Goal: Check status

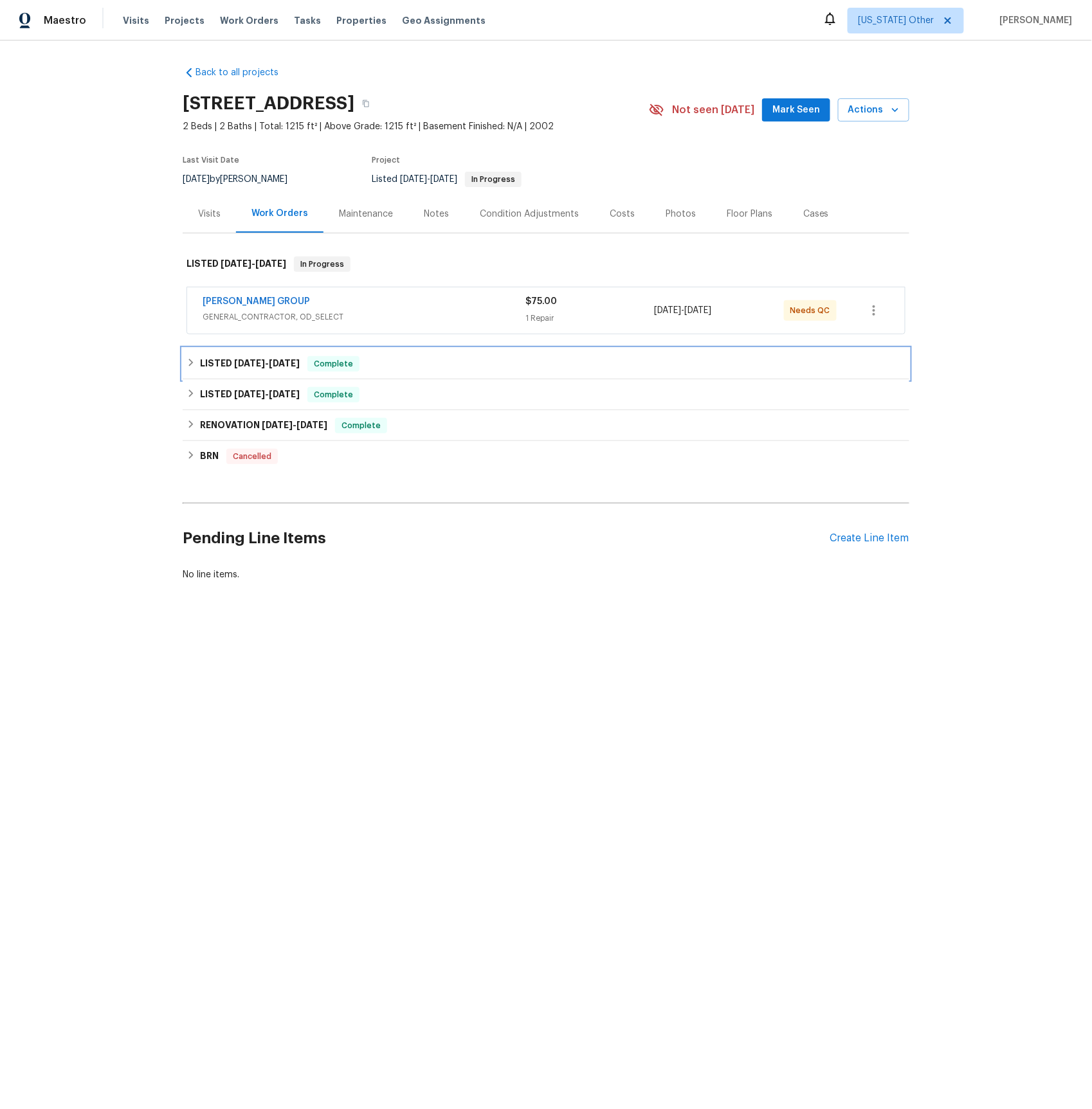
click at [223, 362] on h6 "LISTED [DATE] - [DATE]" at bounding box center [249, 364] width 100 height 15
click at [223, 363] on h6 "LISTED [DATE] - [DATE]" at bounding box center [249, 364] width 100 height 15
click at [221, 360] on h6 "LISTED [DATE] - [DATE]" at bounding box center [249, 364] width 100 height 15
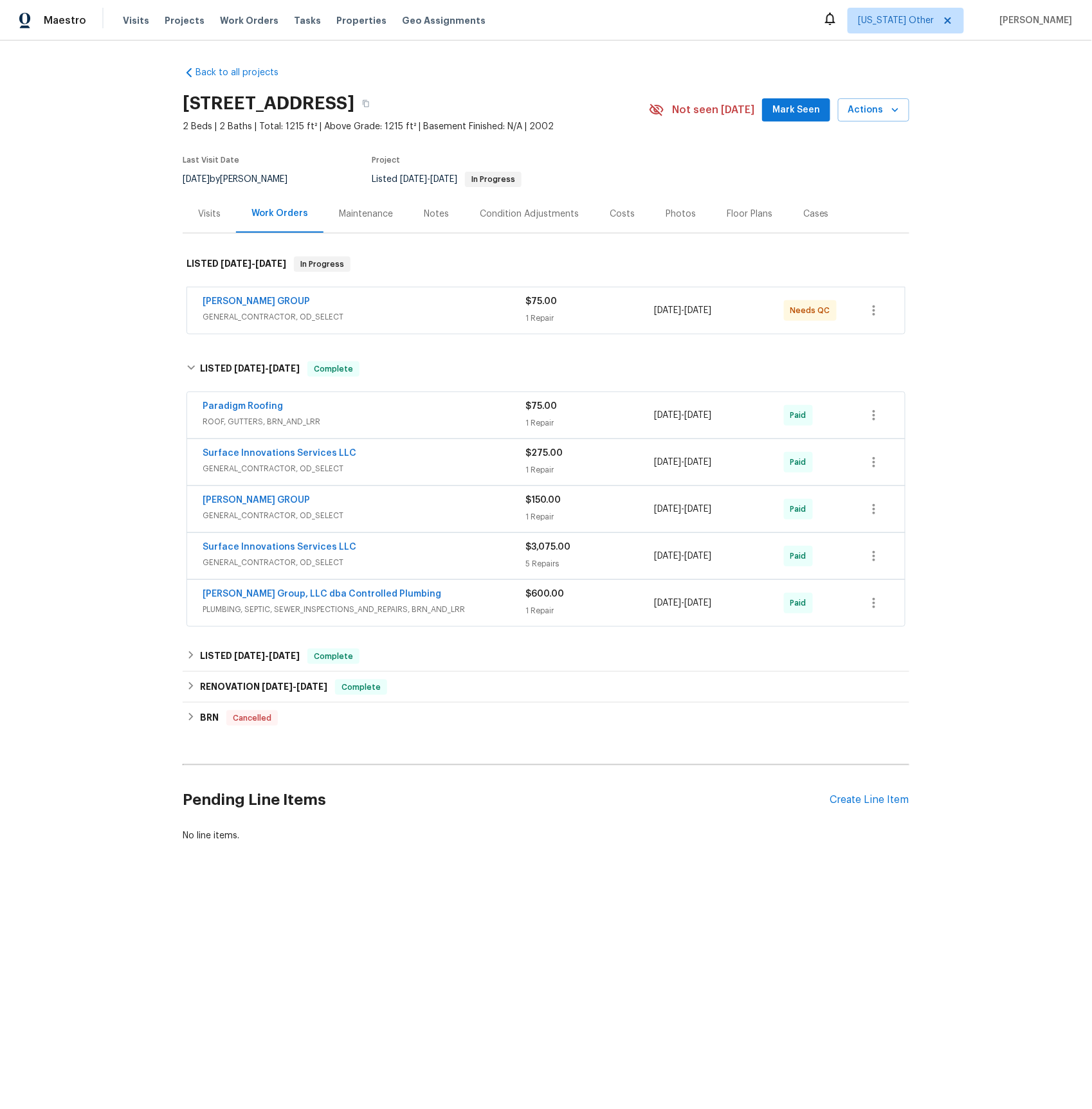
click at [266, 471] on span "GENERAL_CONTRACTOR, OD_SELECT" at bounding box center [364, 468] width 323 height 13
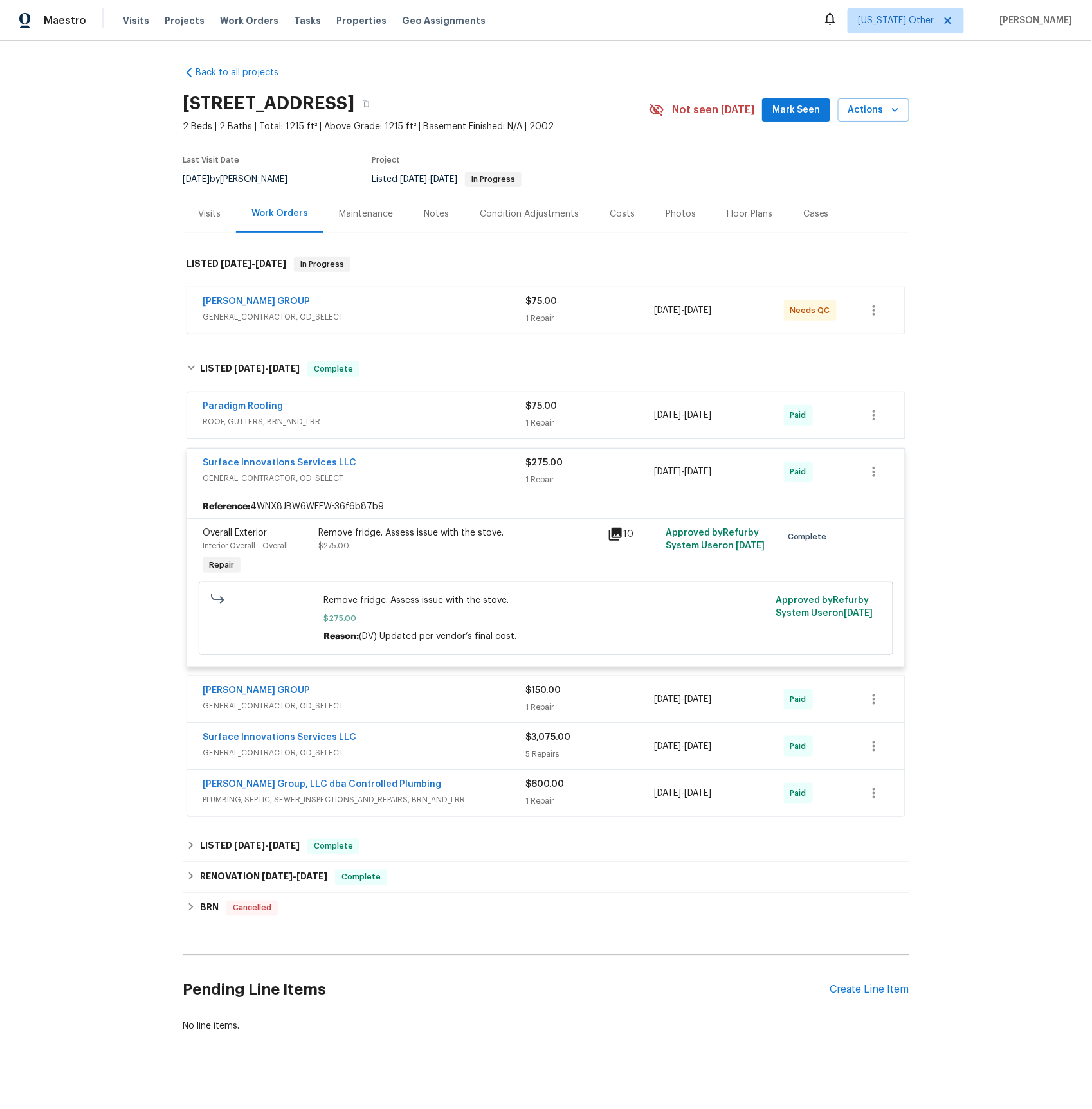
click at [250, 799] on span "PLUMBING, SEPTIC, SEWER_INSPECTIONS_AND_REPAIRS, BRN_AND_LRR" at bounding box center [364, 799] width 323 height 13
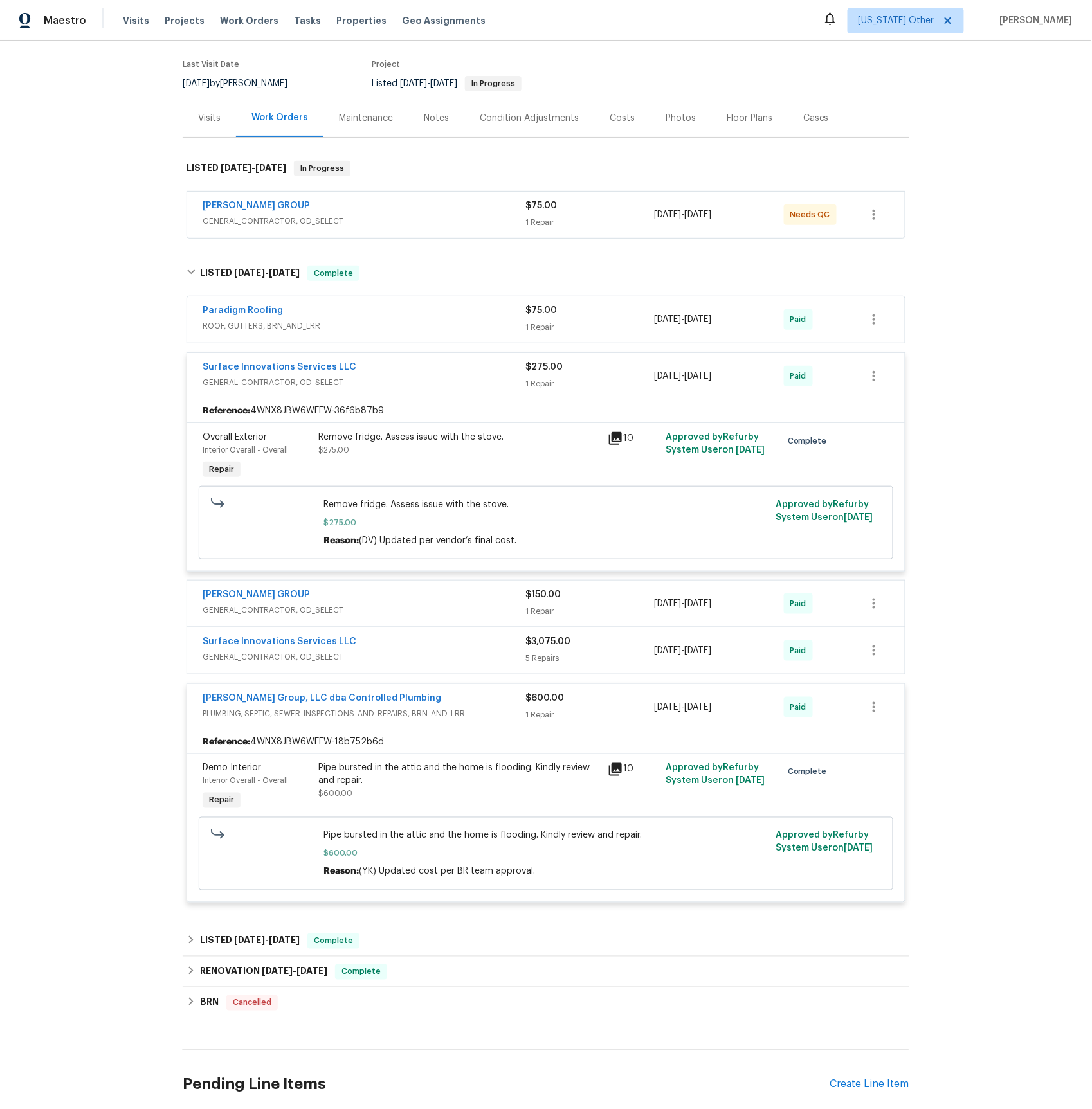
scroll to position [207, 0]
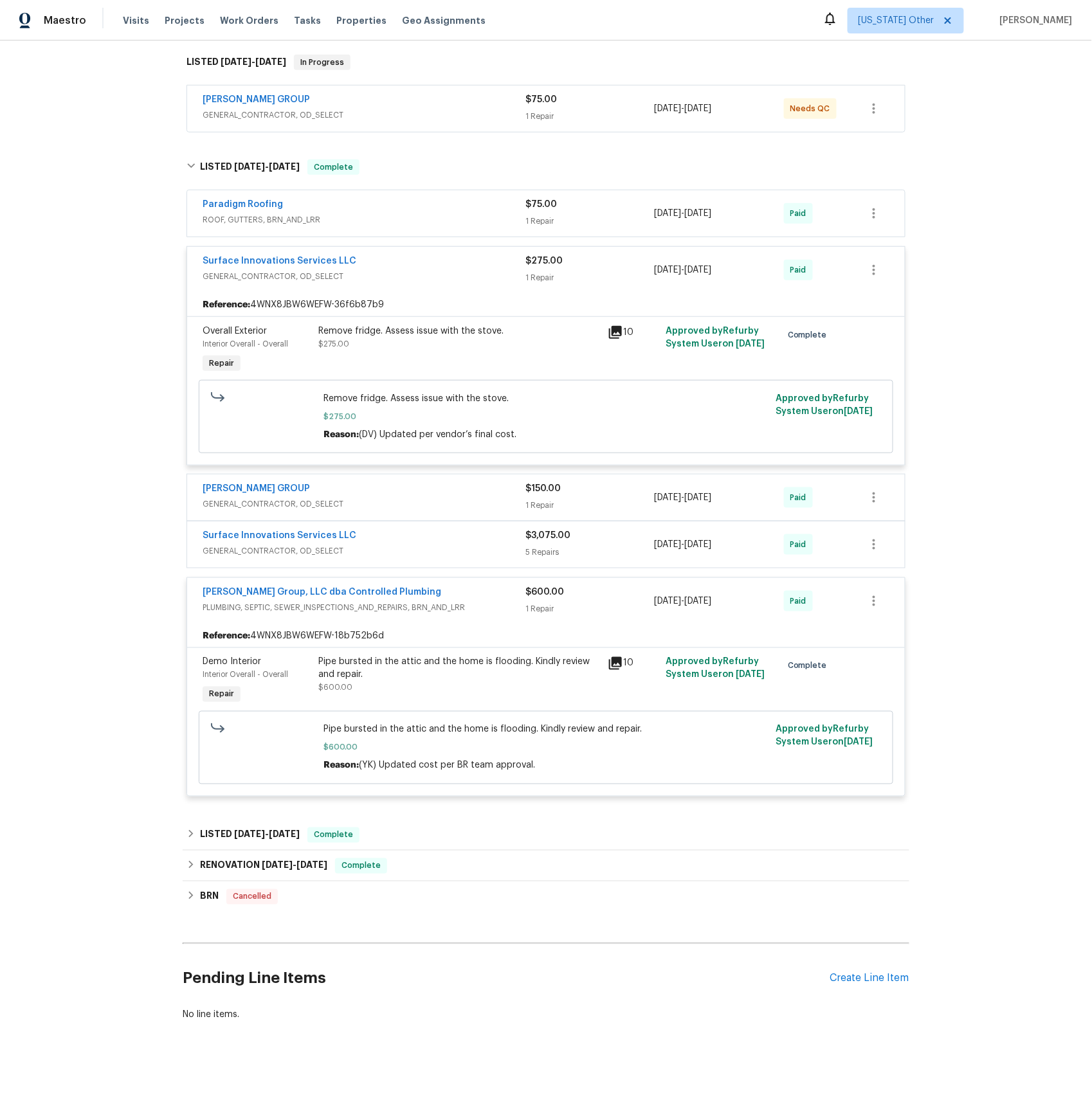
click at [241, 548] on span "GENERAL_CONTRACTOR, OD_SELECT" at bounding box center [364, 550] width 323 height 13
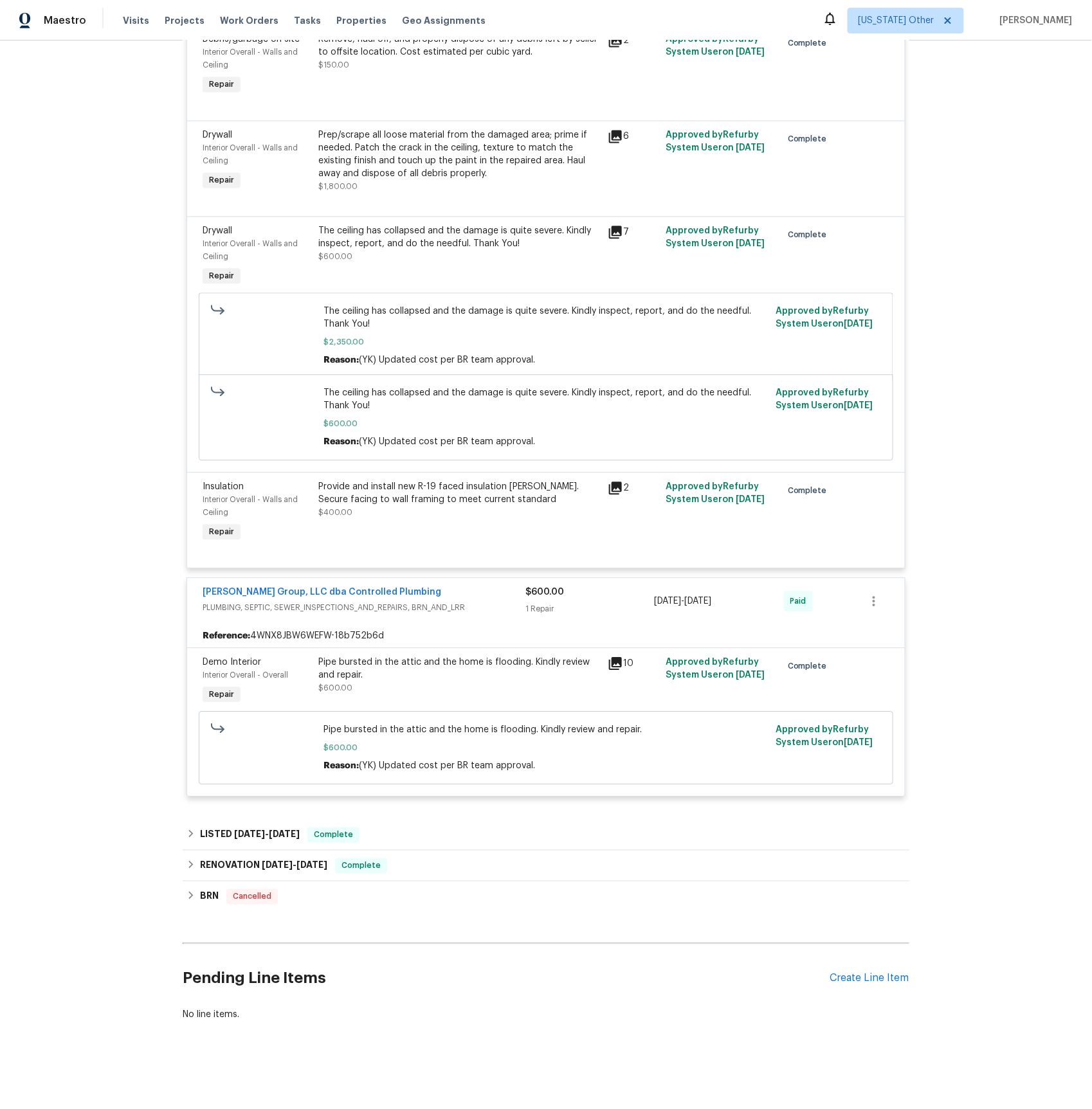
scroll to position [888, 0]
click at [255, 831] on span "[DATE]" at bounding box center [249, 834] width 31 height 9
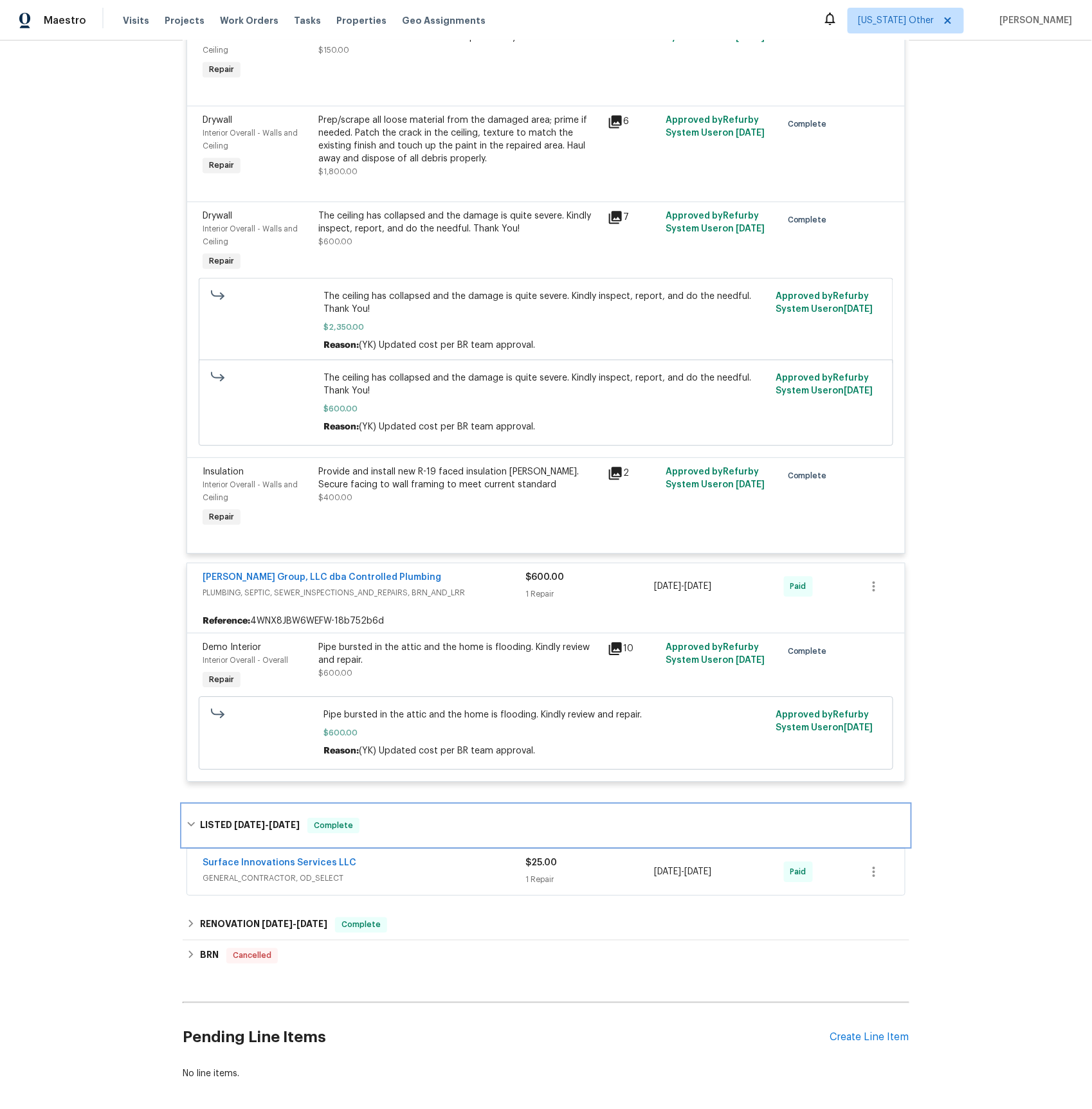
scroll to position [962, 0]
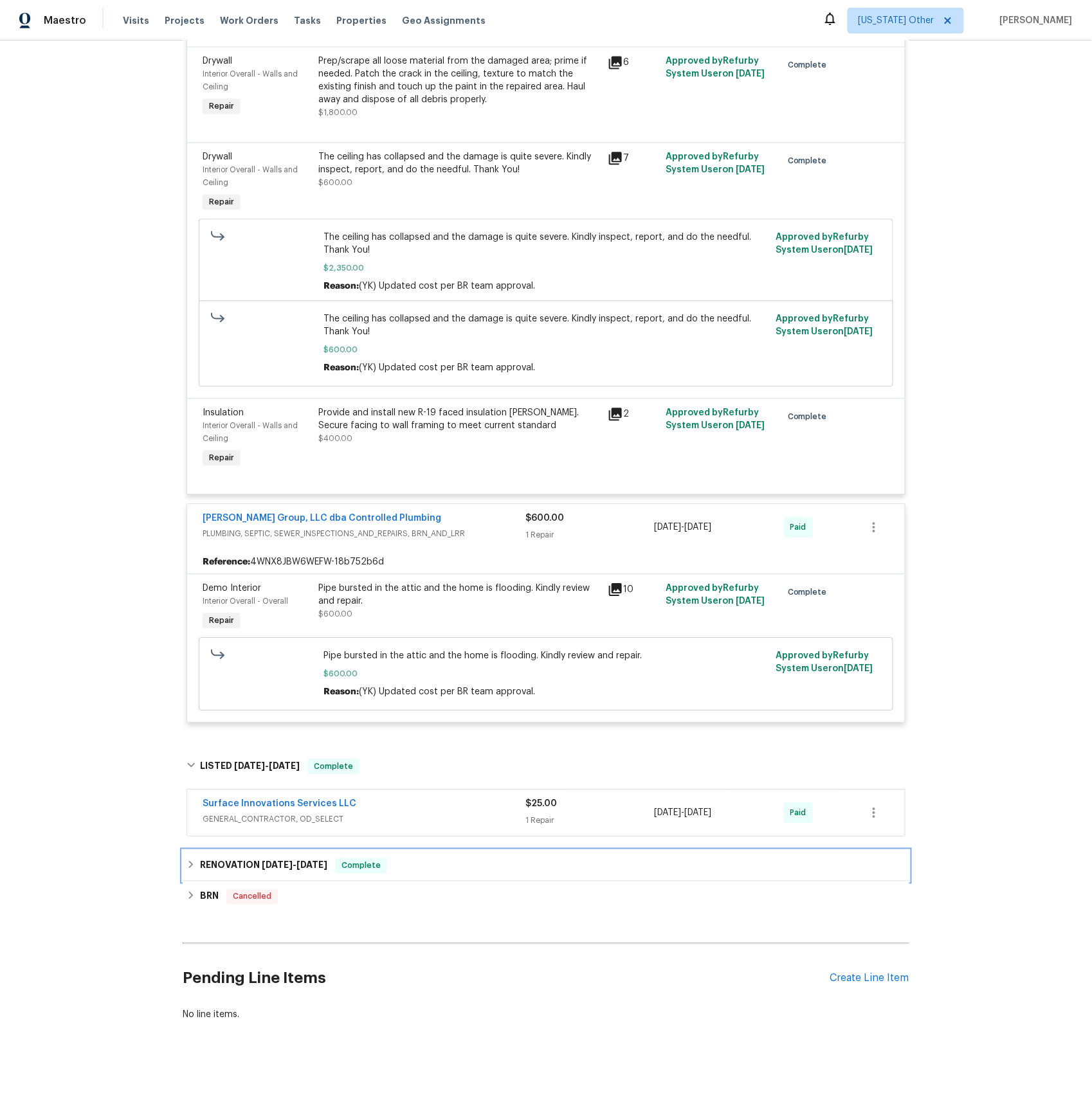
click at [263, 863] on span "[DATE]" at bounding box center [277, 865] width 31 height 9
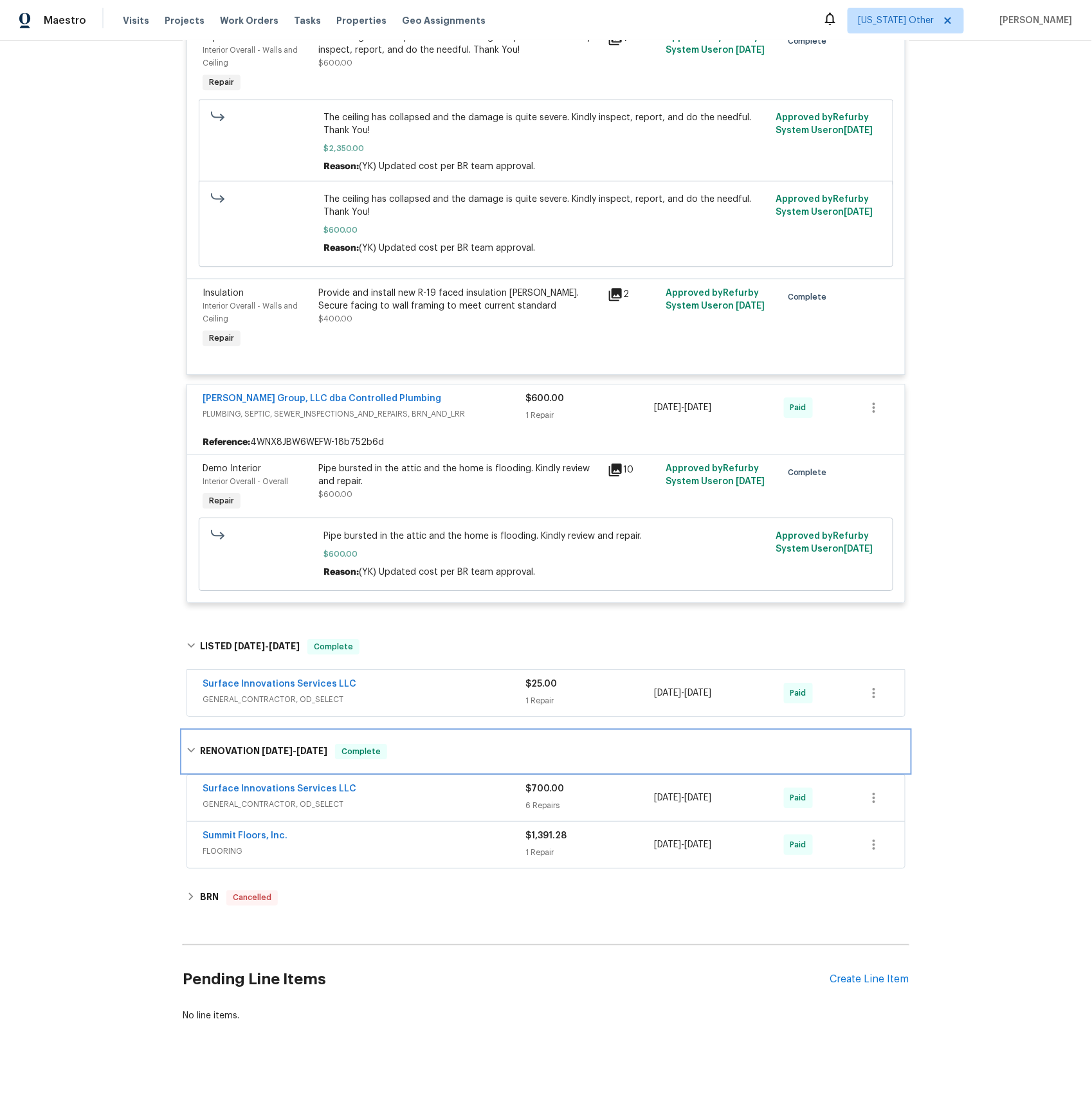
scroll to position [1084, 0]
click at [212, 887] on div "BRN Cancelled" at bounding box center [546, 897] width 727 height 31
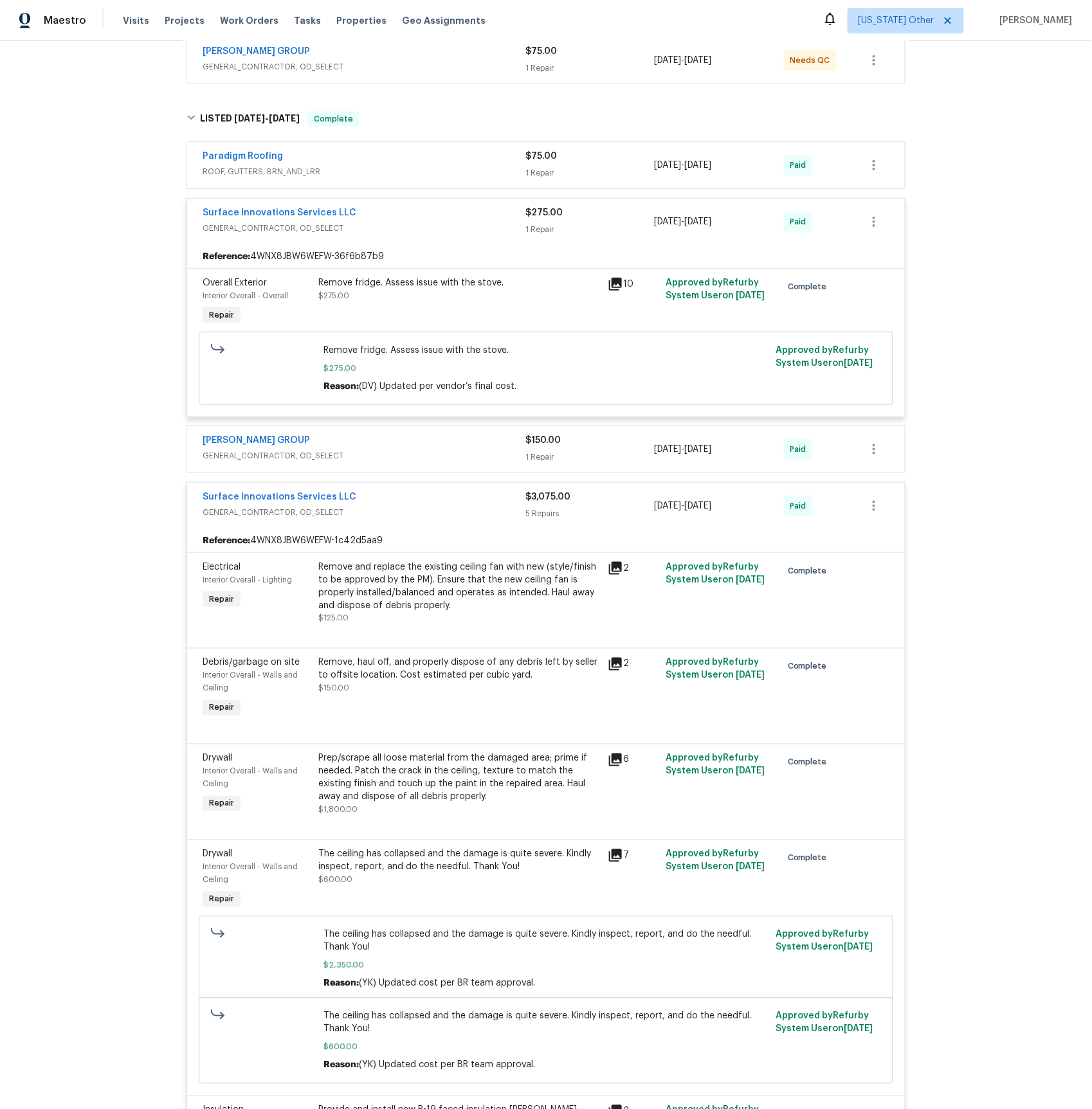
scroll to position [0, 0]
